Goal: Check status: Check status

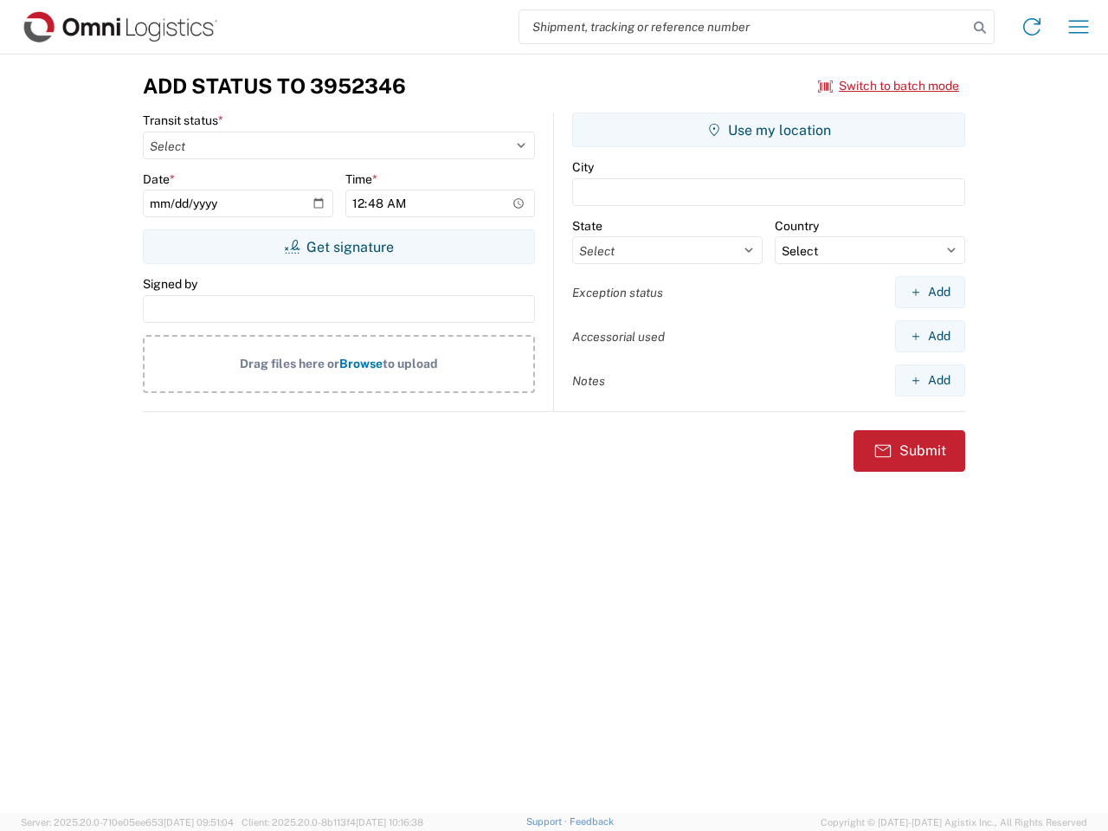
click at [744, 27] on input "search" at bounding box center [743, 26] width 448 height 33
click at [980, 28] on icon at bounding box center [980, 28] width 24 height 24
click at [1032, 27] on icon at bounding box center [1032, 27] width 28 height 28
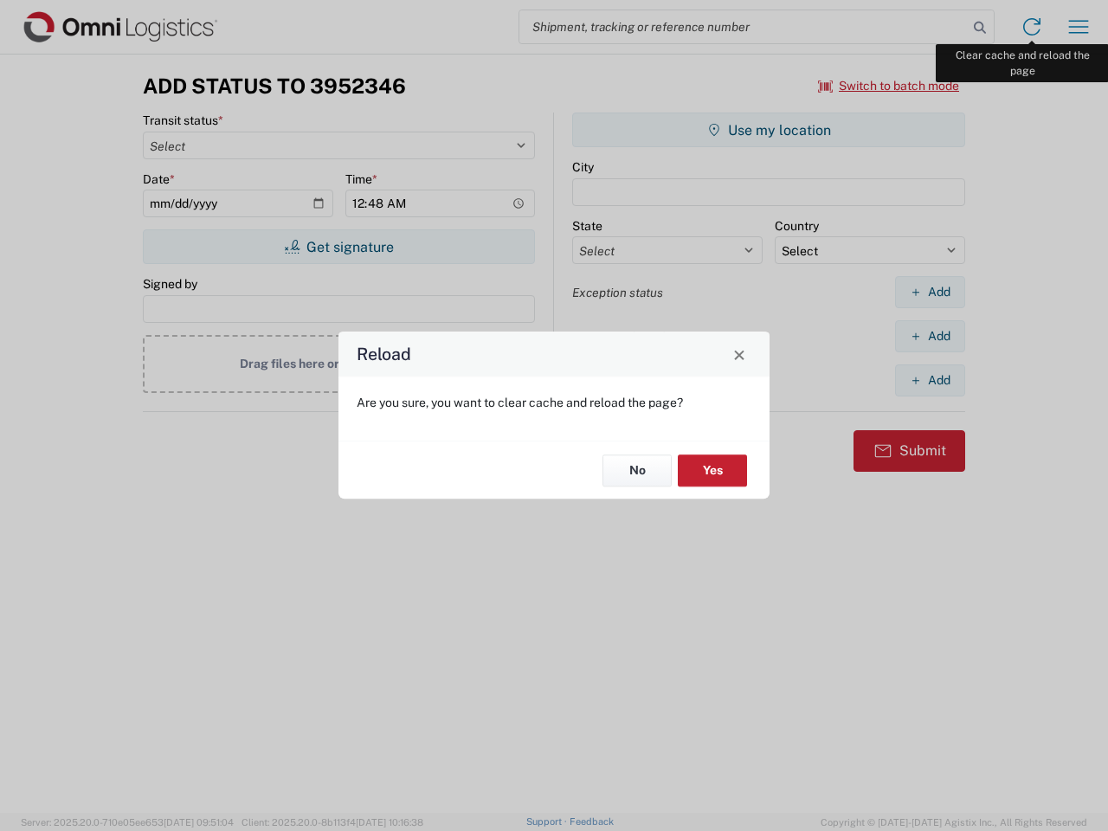
click at [1079, 27] on div "Reload Are you sure, you want to clear cache and reload the page? No Yes" at bounding box center [554, 415] width 1108 height 831
click at [889, 86] on div "Reload Are you sure, you want to clear cache and reload the page? No Yes" at bounding box center [554, 415] width 1108 height 831
click at [338, 247] on div "Reload Are you sure, you want to clear cache and reload the page? No Yes" at bounding box center [554, 415] width 1108 height 831
click at [769, 130] on div "Reload Are you sure, you want to clear cache and reload the page? No Yes" at bounding box center [554, 415] width 1108 height 831
click at [930, 292] on div "Reload Are you sure, you want to clear cache and reload the page? No Yes" at bounding box center [554, 415] width 1108 height 831
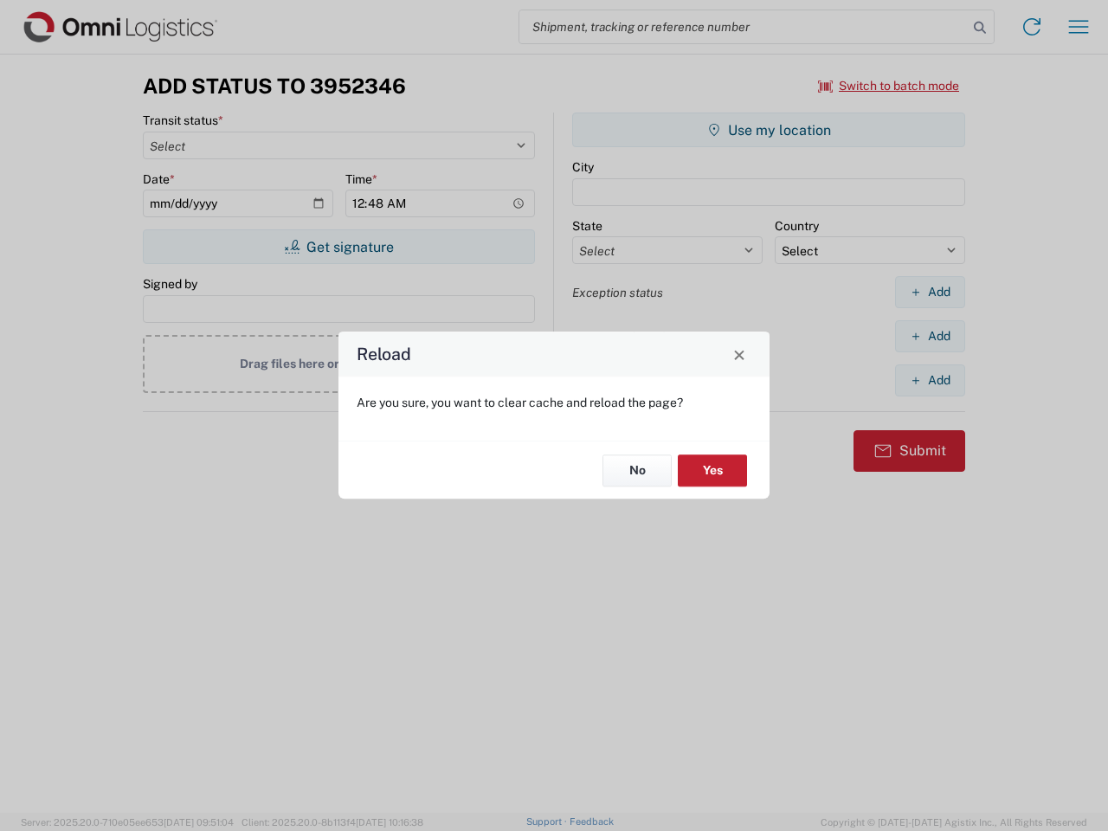
click at [930, 336] on div "Reload Are you sure, you want to clear cache and reload the page? No Yes" at bounding box center [554, 415] width 1108 height 831
click at [930, 380] on div "Reload Are you sure, you want to clear cache and reload the page? No Yes" at bounding box center [554, 415] width 1108 height 831
